Goal: Task Accomplishment & Management: Manage account settings

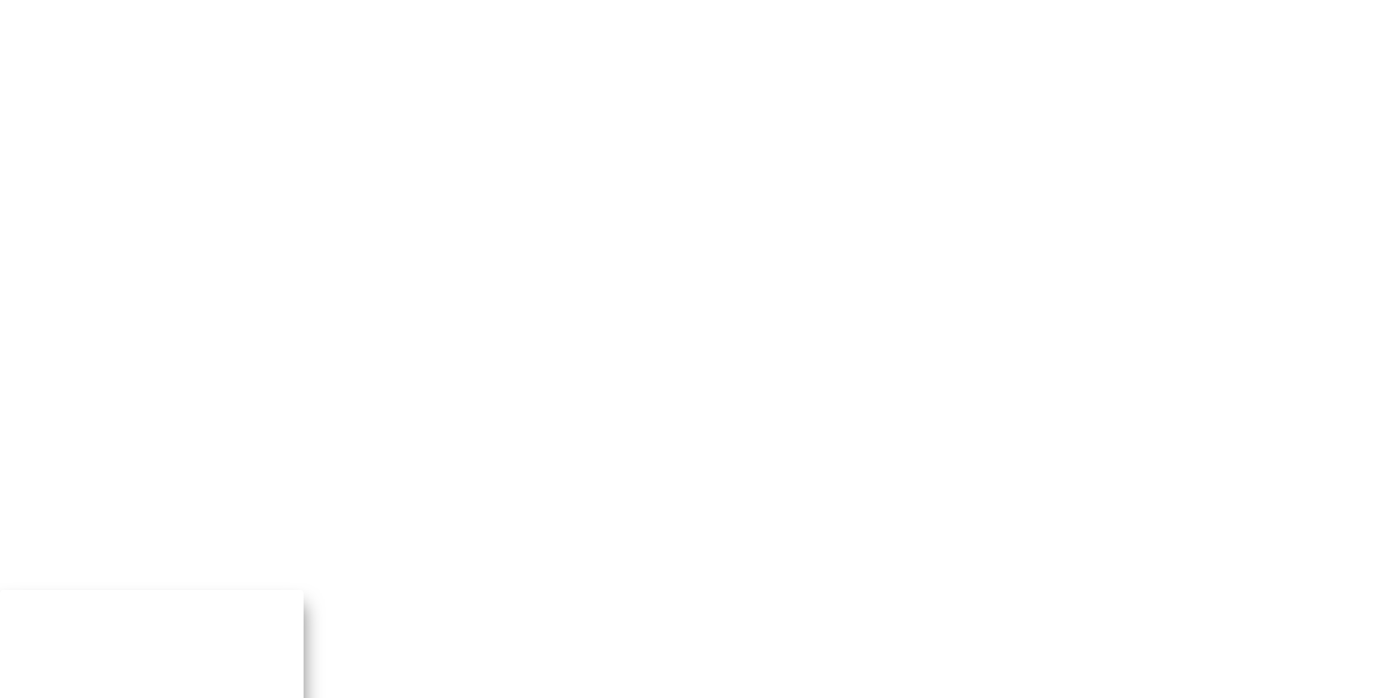
drag, startPoint x: 989, startPoint y: 427, endPoint x: 998, endPoint y: 425, distance: 8.6
type input "robert.navarro@telit.com"
